Goal: Browse casually: Explore the website without a specific task or goal

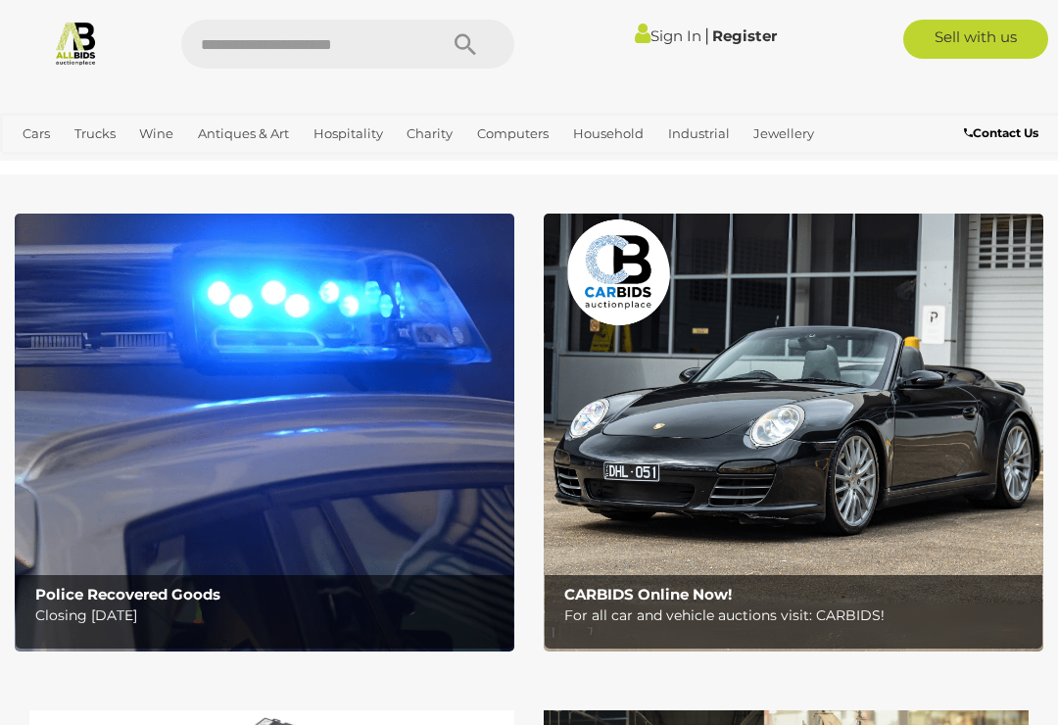
click at [0, 0] on link "Art" at bounding box center [0, 0] width 0 height 0
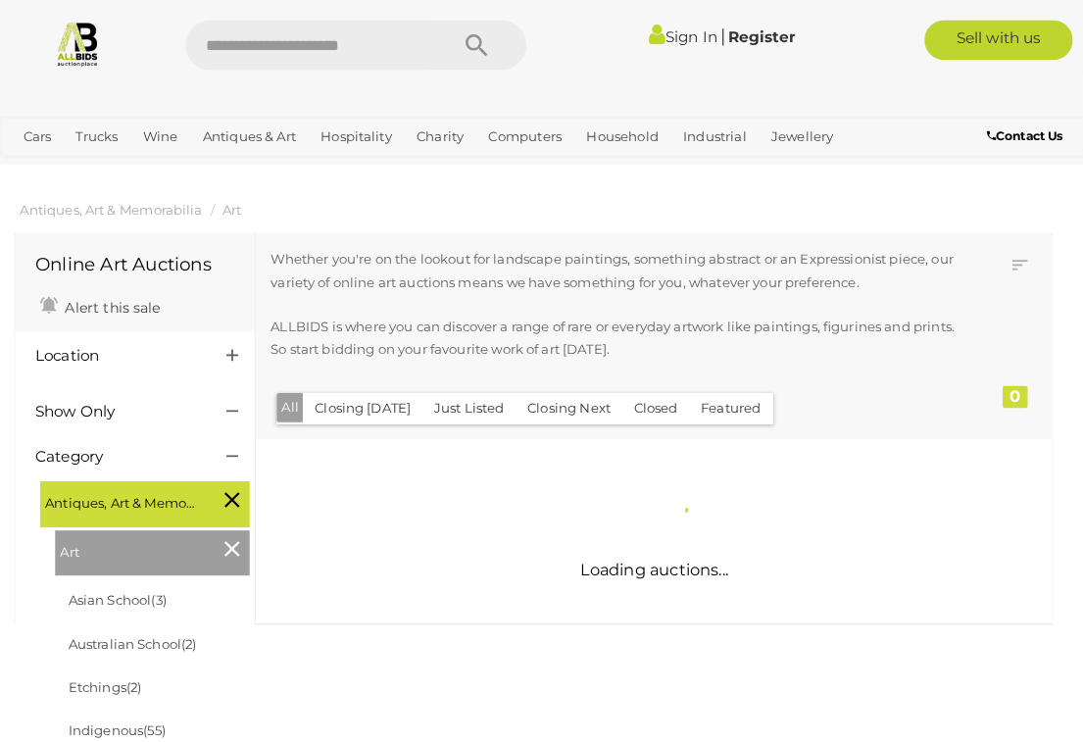
scroll to position [2, 0]
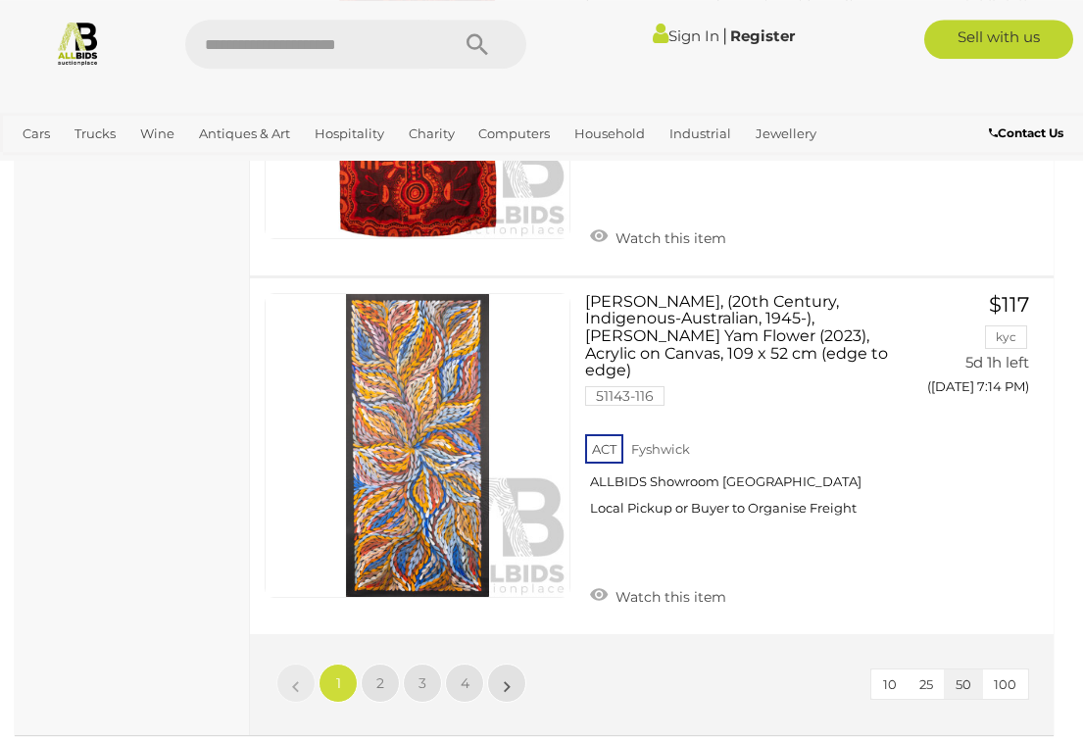
scroll to position [17185, 0]
click at [381, 674] on span "2" at bounding box center [380, 683] width 8 height 18
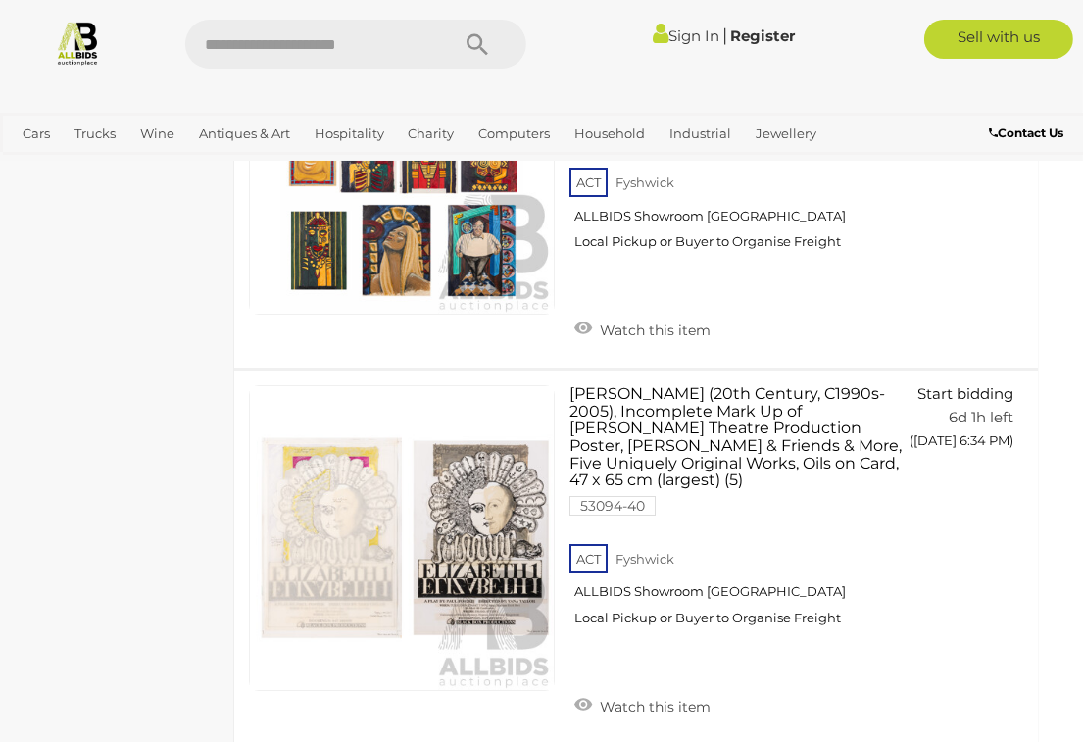
scroll to position [17151, 17]
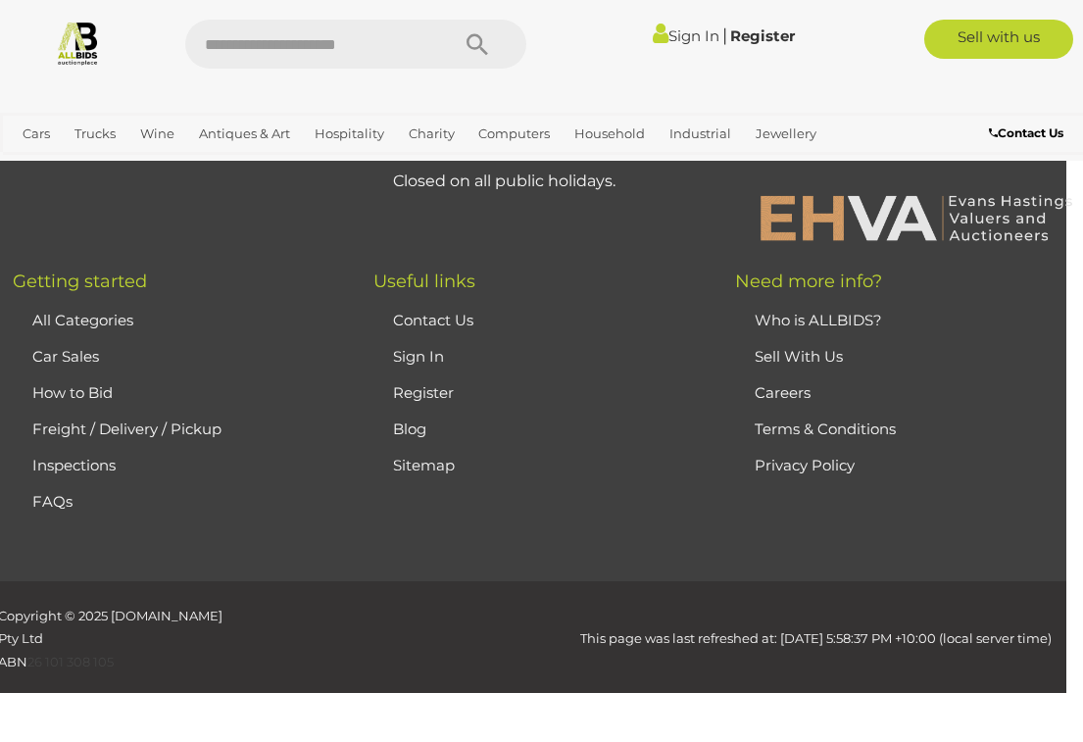
scroll to position [264, 0]
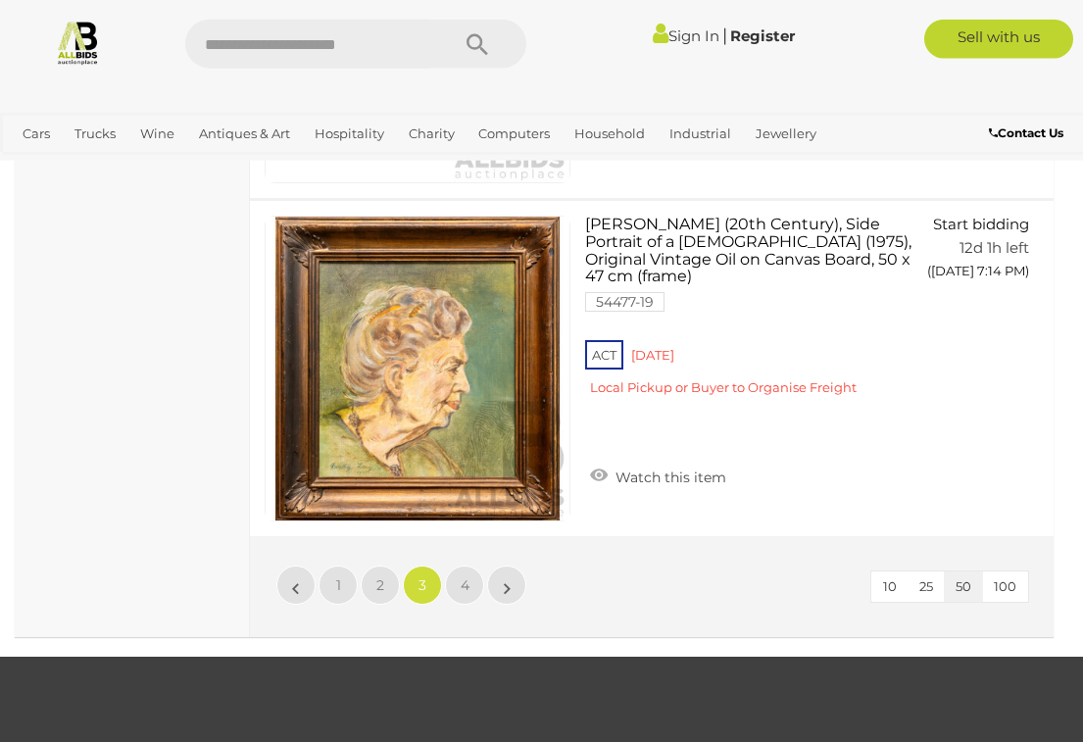
scroll to position [17051, 0]
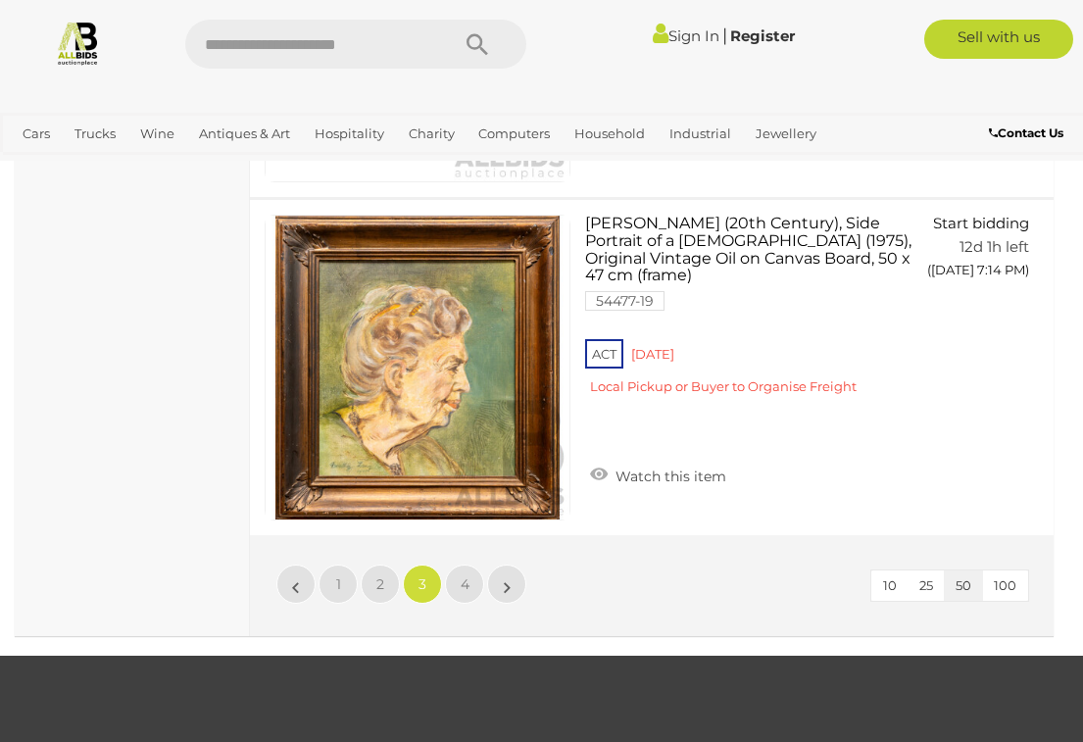
click at [465, 564] on link "4" at bounding box center [464, 583] width 39 height 39
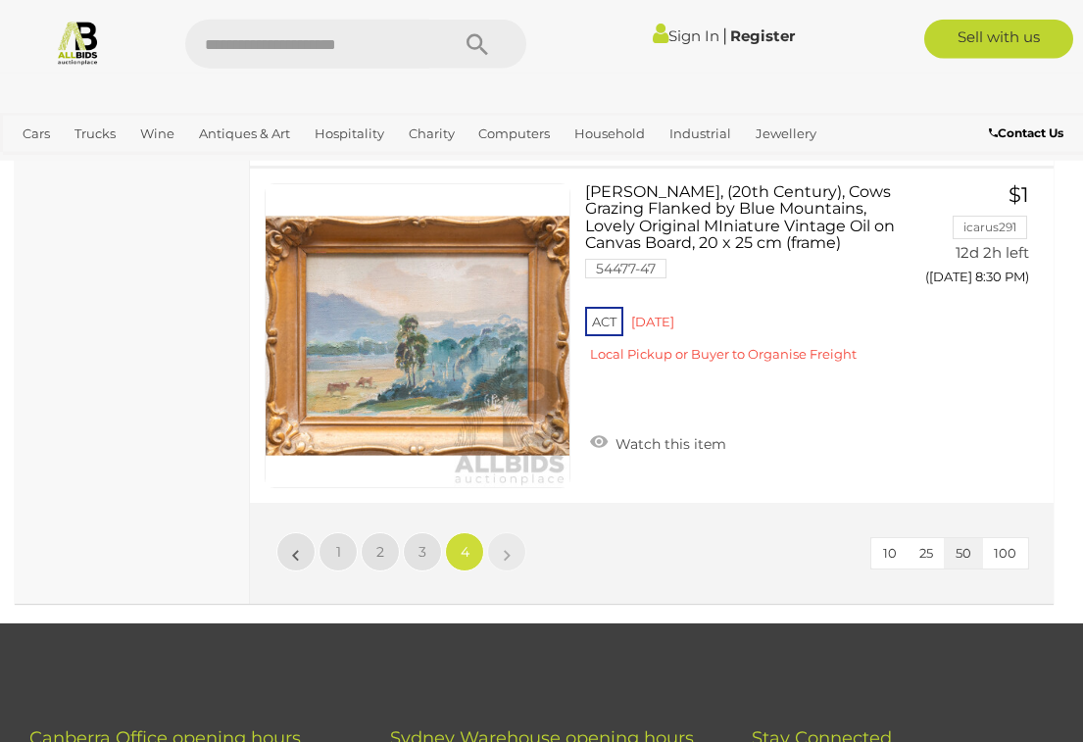
scroll to position [16709, 0]
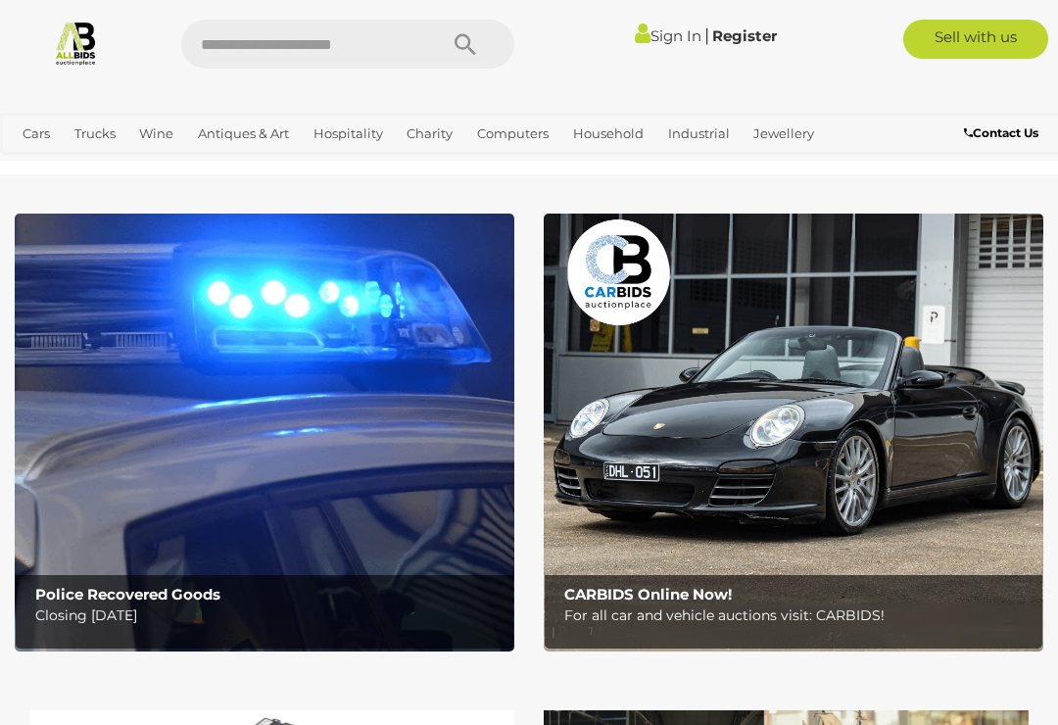
click at [350, 41] on input "text" at bounding box center [299, 44] width 236 height 49
type input "****"
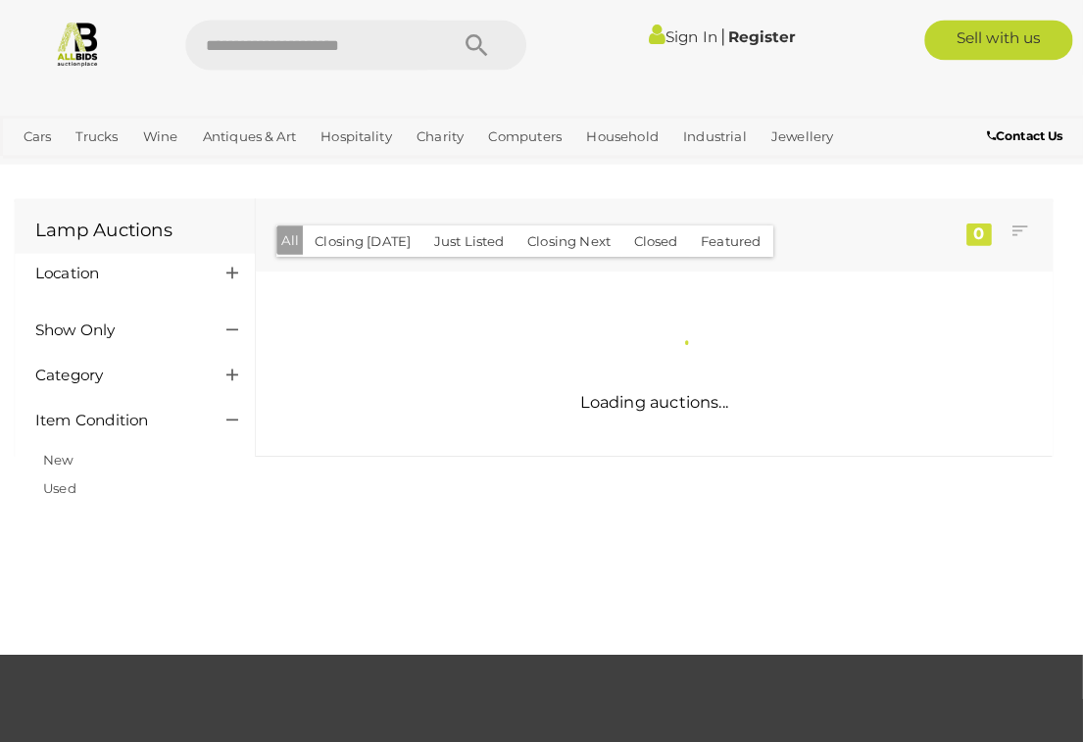
scroll to position [1, 0]
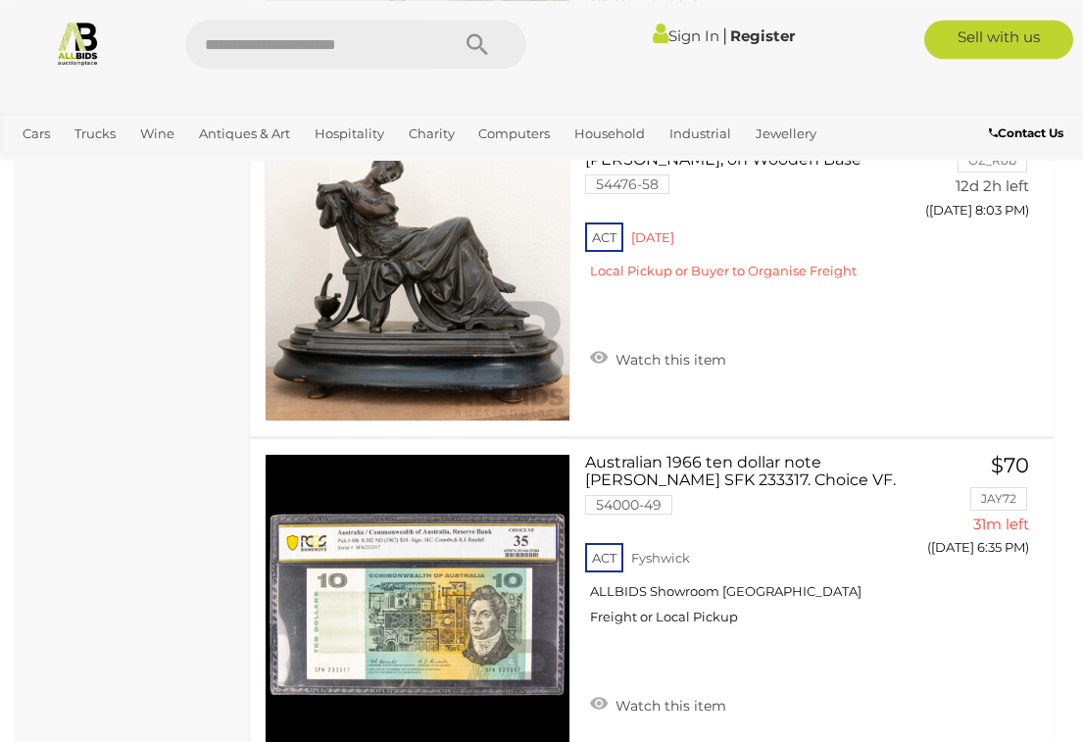
scroll to position [7968, 0]
